Goal: Communication & Community: Connect with others

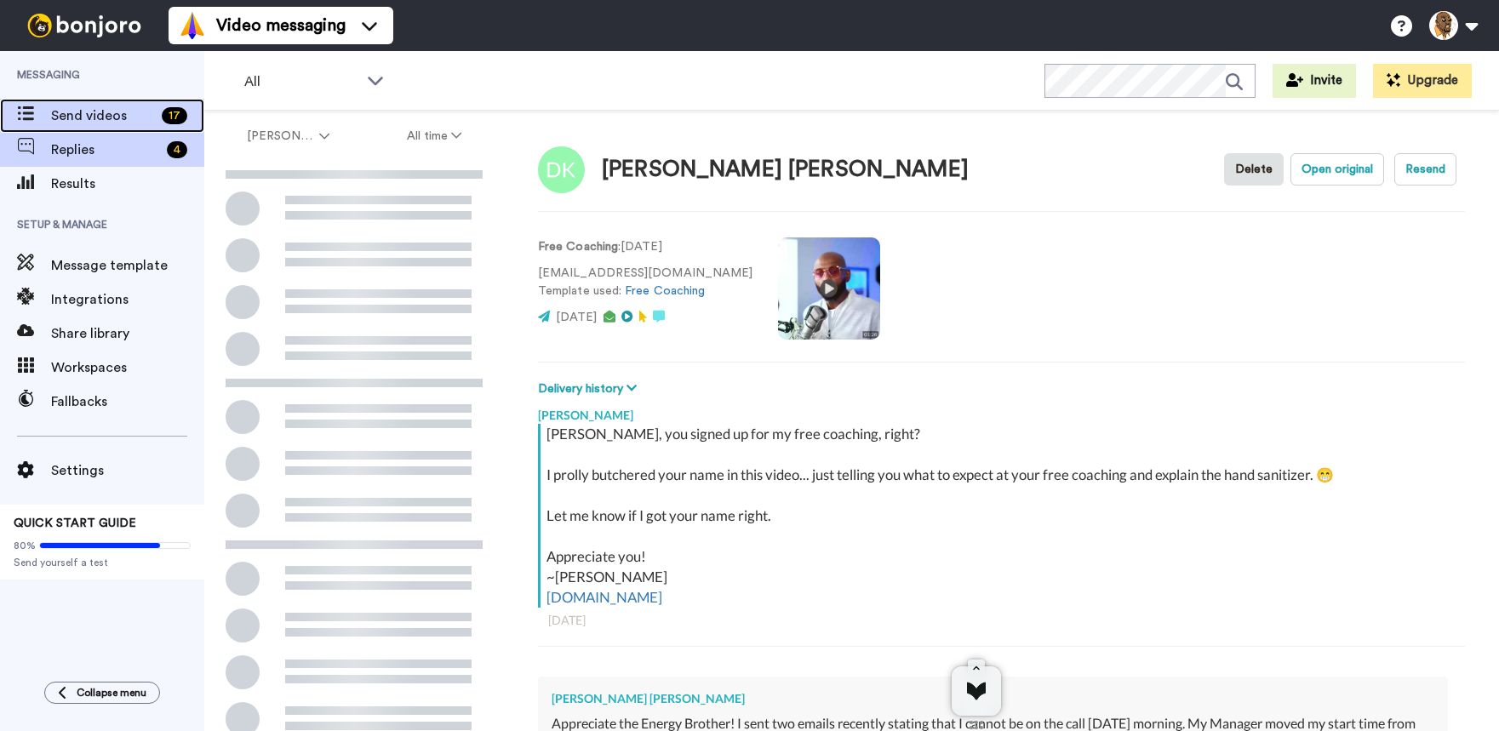
click at [119, 104] on div "Send videos 17" at bounding box center [102, 116] width 204 height 34
